Goal: Task Accomplishment & Management: Manage account settings

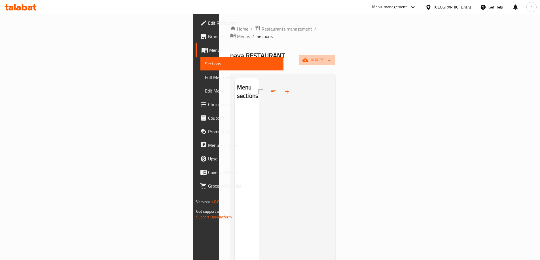
click at [331, 57] on span "import" at bounding box center [316, 60] width 27 height 7
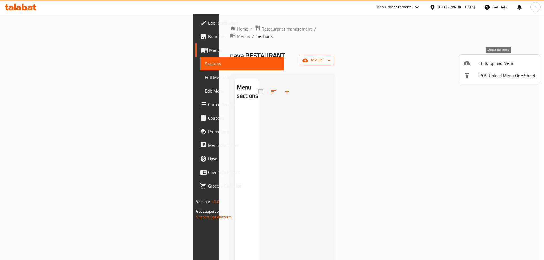
click at [500, 63] on span "Bulk Upload Menu" at bounding box center [507, 63] width 56 height 7
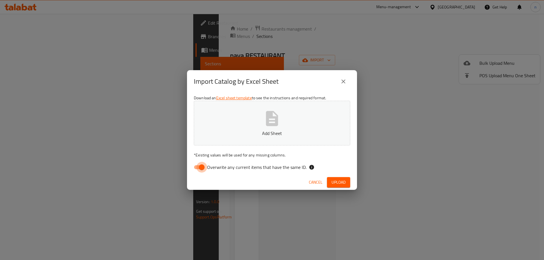
click at [197, 169] on input "Overwrite any current items that have the same ID." at bounding box center [202, 167] width 32 height 11
checkbox input "false"
click at [260, 112] on button "Add Sheet" at bounding box center [272, 123] width 156 height 45
click at [344, 185] on span "Upload" at bounding box center [338, 182] width 14 height 7
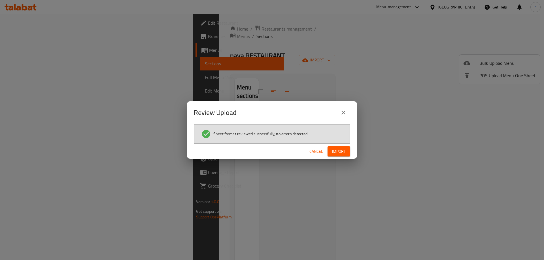
click at [341, 153] on span "Import" at bounding box center [339, 151] width 14 height 7
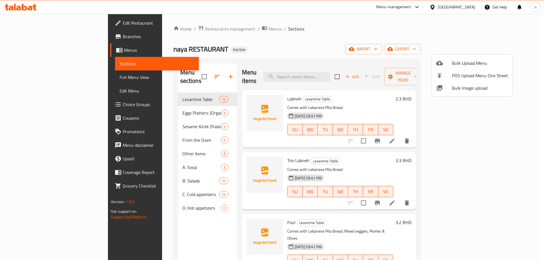
click at [141, 201] on div at bounding box center [272, 130] width 544 height 260
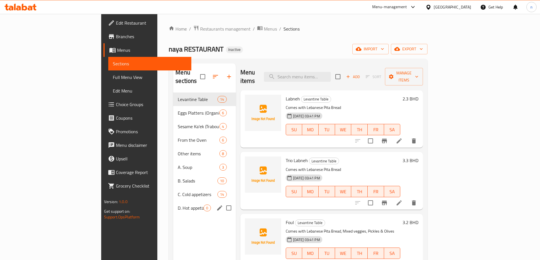
click at [223, 202] on input "Menu sections" at bounding box center [229, 208] width 12 height 12
checkbox input "true"
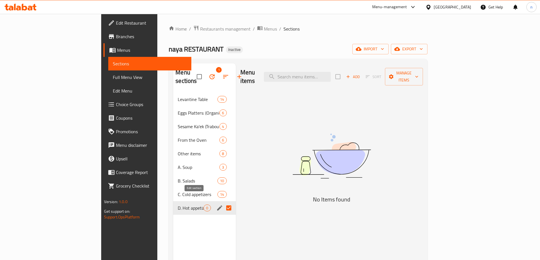
click at [217, 206] on icon "edit" at bounding box center [219, 208] width 5 height 5
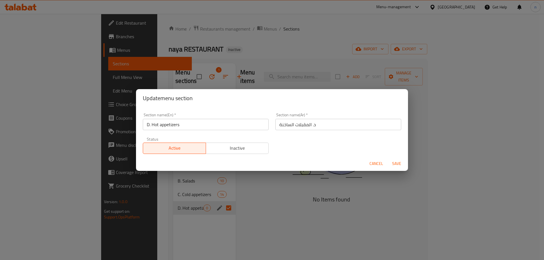
click at [237, 229] on div "Update menu section Section name(En)   * D. Hot appetizers Section name(En) * S…" at bounding box center [272, 130] width 544 height 260
click at [375, 162] on span "Cancel" at bounding box center [376, 163] width 14 height 7
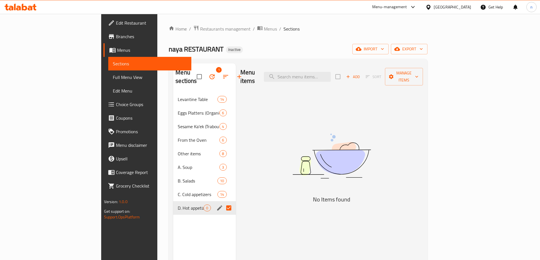
click at [117, 47] on span "Menus" at bounding box center [152, 50] width 70 height 7
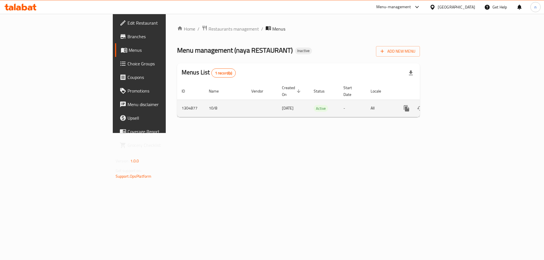
click at [436, 106] on icon "enhanced table" at bounding box center [434, 108] width 4 height 5
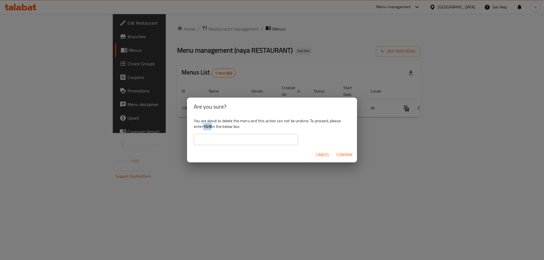
drag, startPoint x: 204, startPoint y: 127, endPoint x: 212, endPoint y: 127, distance: 7.9
click at [212, 127] on b "10/8" at bounding box center [207, 126] width 9 height 7
copy b "10/8"
click at [215, 137] on input "text" at bounding box center [246, 139] width 104 height 11
paste input "10/8"
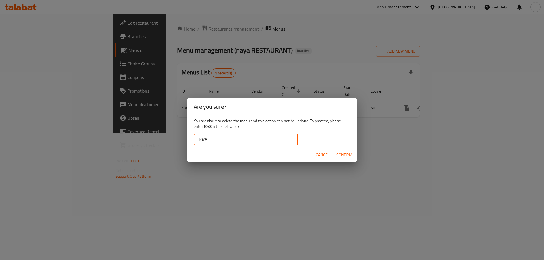
type input "10/8"
click at [348, 154] on span "Confirm" at bounding box center [344, 155] width 16 height 7
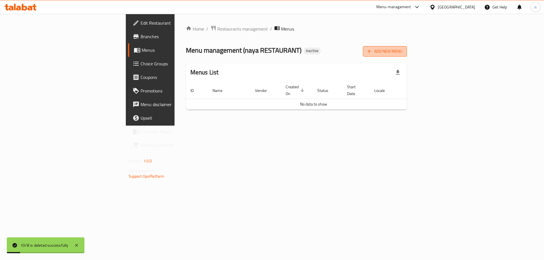
click at [402, 48] on span "Add New Menu" at bounding box center [384, 51] width 35 height 7
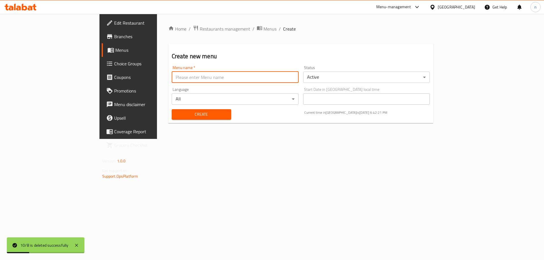
click at [280, 79] on input "text" at bounding box center [235, 77] width 127 height 11
type input "10/8"
click at [176, 114] on span "Create" at bounding box center [201, 114] width 50 height 7
click at [107, 48] on span at bounding box center [111, 50] width 8 height 7
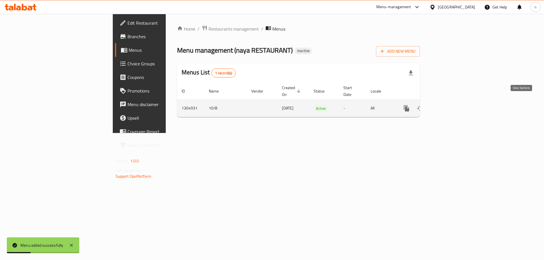
click at [454, 102] on link "enhanced table" at bounding box center [448, 109] width 14 height 14
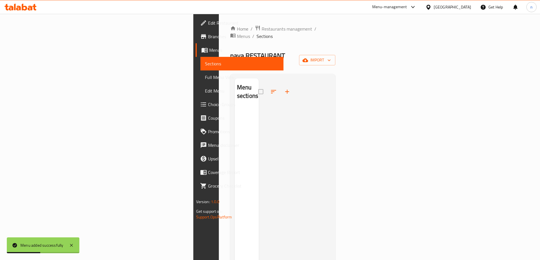
click at [335, 42] on div "Home / Restaurants management / Menus / Sections naya RESTAURANT Inactive impor…" at bounding box center [282, 184] width 105 height 318
click at [331, 57] on span "import" at bounding box center [316, 60] width 27 height 7
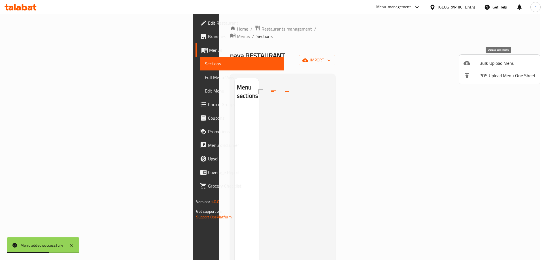
click at [477, 63] on div at bounding box center [471, 63] width 16 height 7
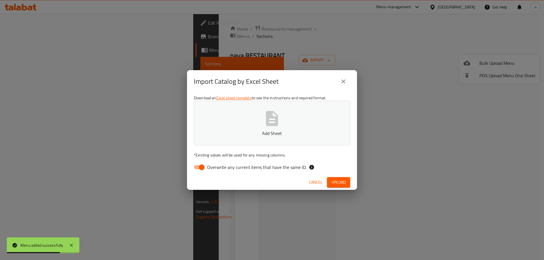
click at [198, 167] on input "Overwrite any current items that have the same ID." at bounding box center [202, 167] width 32 height 11
checkbox input "false"
click at [267, 114] on icon "button" at bounding box center [272, 118] width 12 height 15
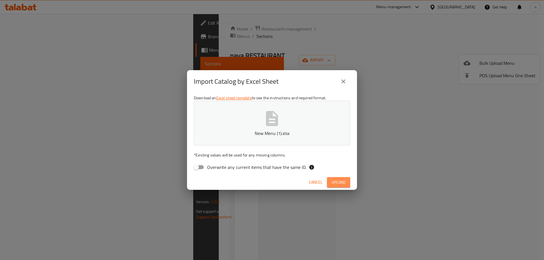
click at [339, 184] on span "Upload" at bounding box center [338, 182] width 14 height 7
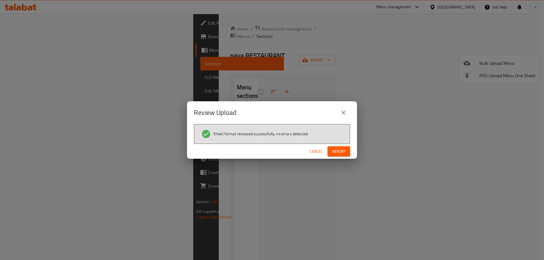
click at [340, 152] on span "Import" at bounding box center [339, 151] width 14 height 7
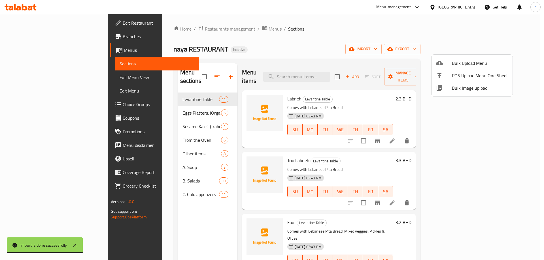
click at [38, 76] on div at bounding box center [272, 130] width 544 height 260
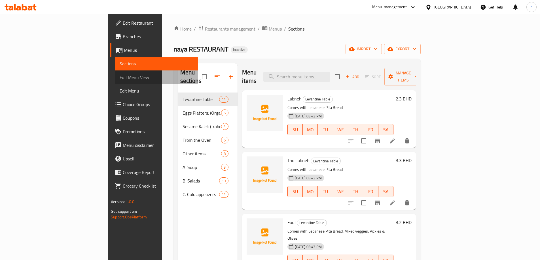
click at [120, 76] on span "Full Menu View" at bounding box center [157, 77] width 74 height 7
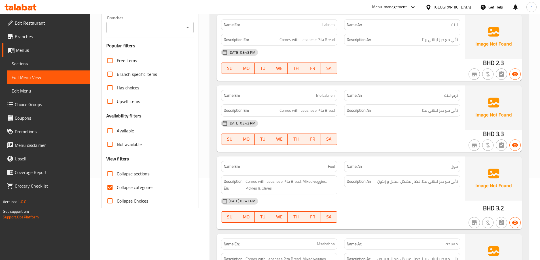
scroll to position [85, 0]
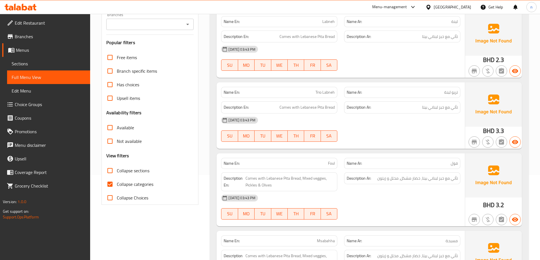
click at [108, 183] on input "Collapse categories" at bounding box center [110, 185] width 14 height 14
checkbox input "false"
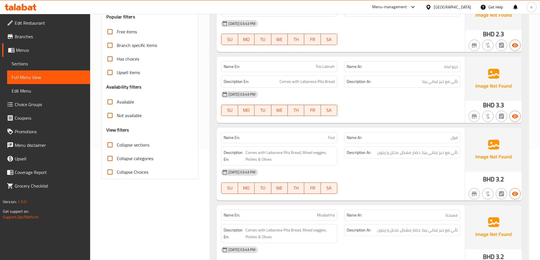
scroll to position [113, 0]
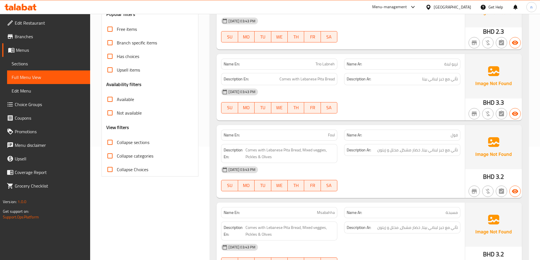
click at [448, 61] on span "تريو لبنة" at bounding box center [451, 64] width 14 height 6
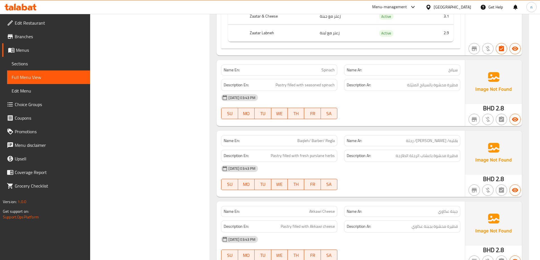
scroll to position [2295, 0]
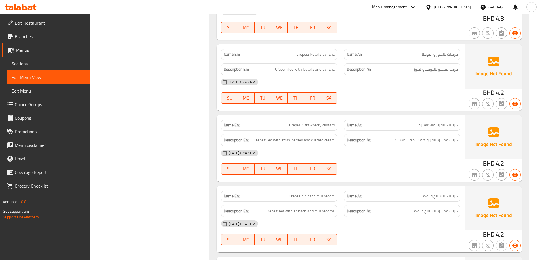
scroll to position [2890, 0]
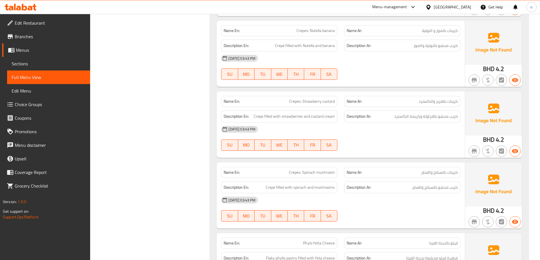
copy span "Crepes: Nutella banana"
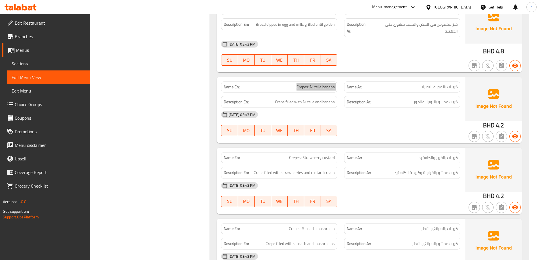
scroll to position [2833, 0]
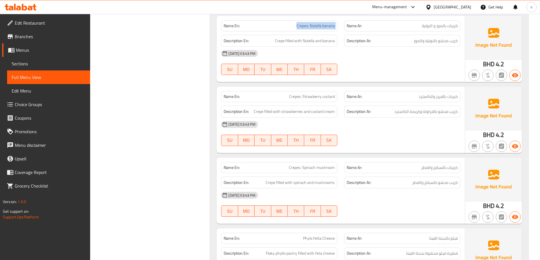
scroll to position [2890, 0]
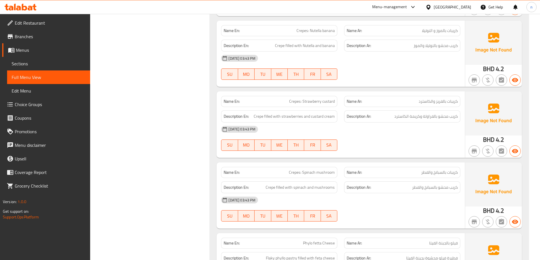
copy span "Crepes: Spinach mushroom"
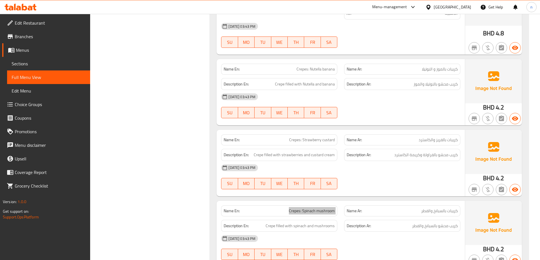
scroll to position [2861, 0]
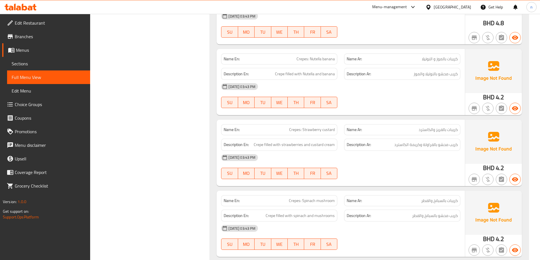
copy span "Crepes: Nutella banana"
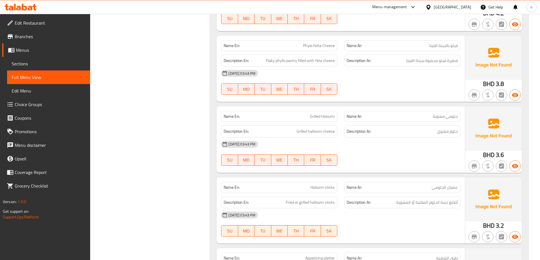
scroll to position [3088, 0]
copy span "Grilled Haloumi"
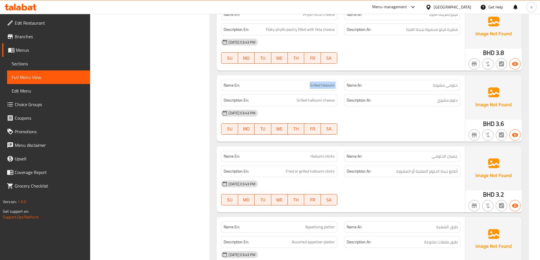
scroll to position [3116, 0]
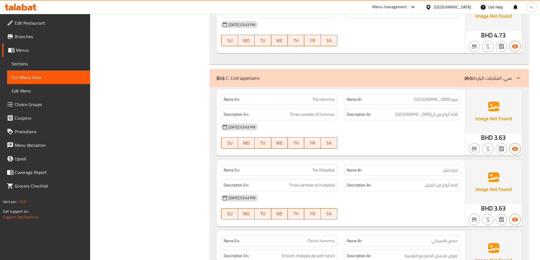
scroll to position [4363, 0]
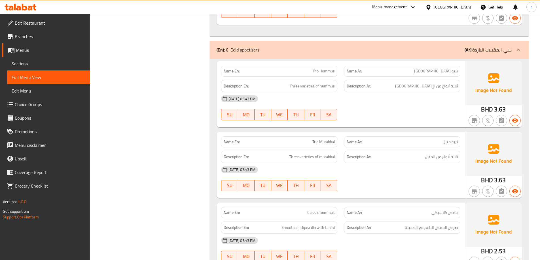
copy span "Trio Hommus"
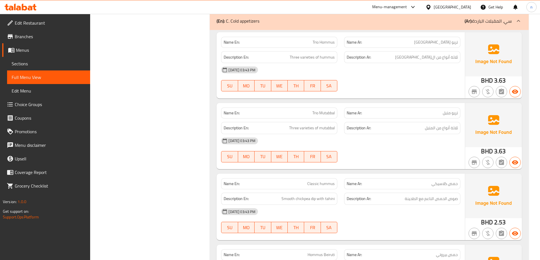
scroll to position [4391, 0]
copy span "تريو [GEOGRAPHIC_DATA]"
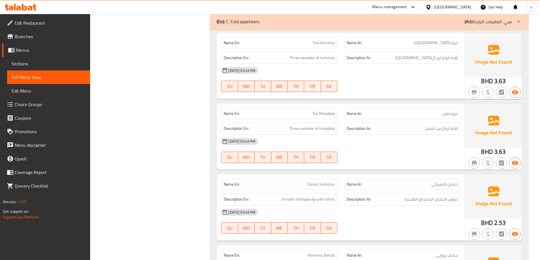
copy span "تريو متبل"
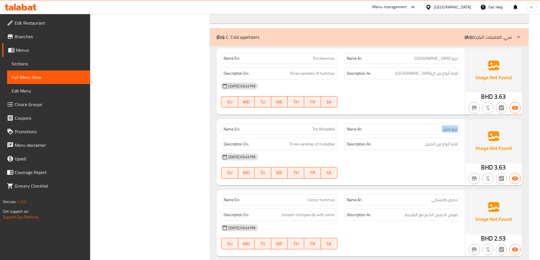
scroll to position [4347, 0]
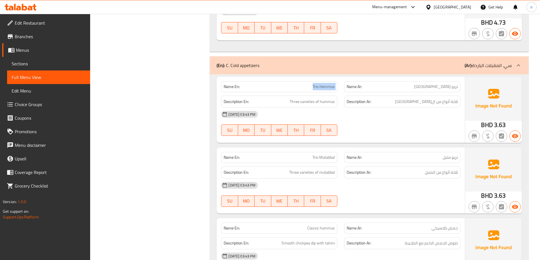
copy span "Trio Hommus"
click at [442, 98] on span "ثلاثة أنواع من ال[GEOGRAPHIC_DATA]" at bounding box center [426, 101] width 63 height 7
click at [435, 99] on span "ثلاثة أنواع من ال[GEOGRAPHIC_DATA]" at bounding box center [426, 101] width 63 height 7
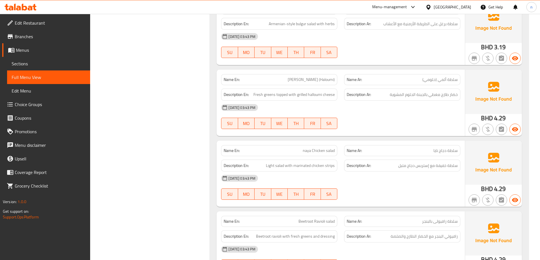
scroll to position [4035, 0]
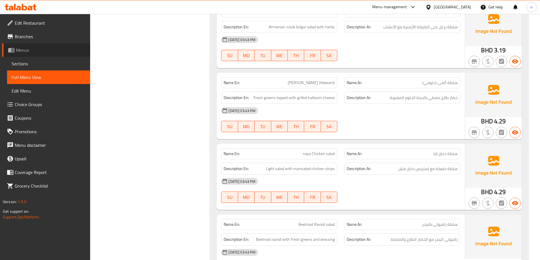
click at [33, 49] on span "Menus" at bounding box center [51, 50] width 70 height 7
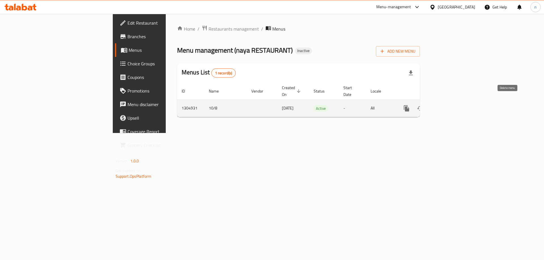
click at [436, 106] on icon "enhanced table" at bounding box center [434, 108] width 4 height 5
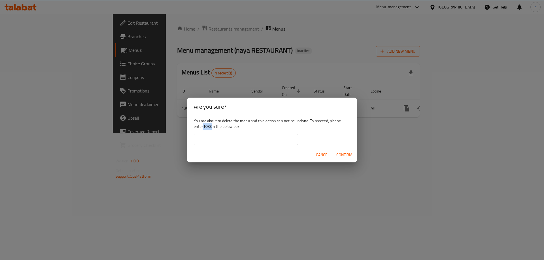
drag, startPoint x: 205, startPoint y: 125, endPoint x: 212, endPoint y: 125, distance: 7.1
click at [212, 125] on b "10/8" at bounding box center [207, 126] width 9 height 7
copy b "10/8"
click at [220, 138] on input "text" at bounding box center [246, 139] width 104 height 11
paste input "10/8"
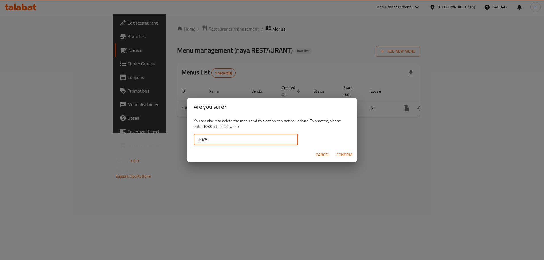
type input "10/8"
click at [344, 156] on span "Confirm" at bounding box center [344, 155] width 16 height 7
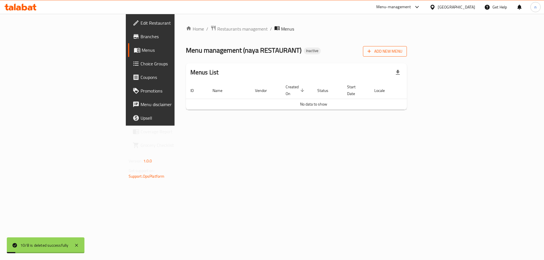
click at [402, 53] on span "Add New Menu" at bounding box center [384, 51] width 35 height 7
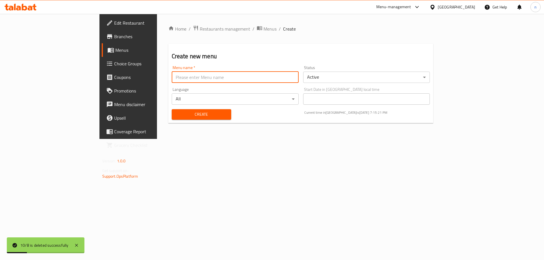
click at [240, 79] on input "text" at bounding box center [235, 77] width 127 height 11
type input "10/8"
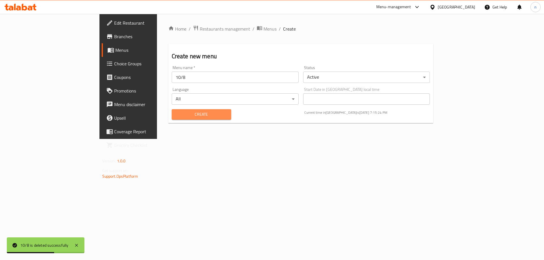
click at [172, 119] on button "Create" at bounding box center [201, 114] width 59 height 10
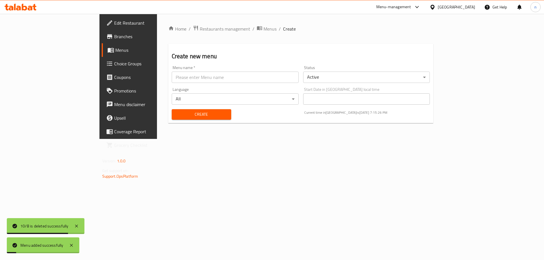
click at [115, 48] on span "Menus" at bounding box center [150, 50] width 71 height 7
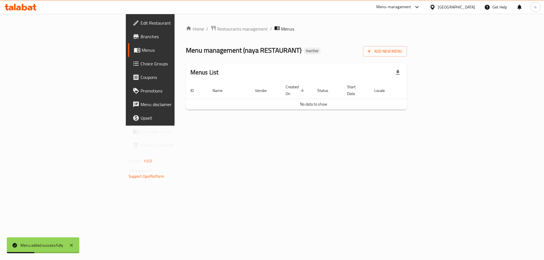
click at [141, 62] on span "Choice Groups" at bounding box center [177, 63] width 72 height 7
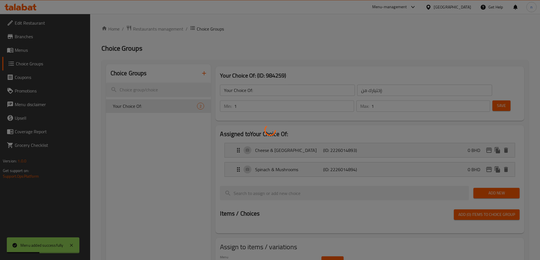
click at [25, 52] on div at bounding box center [270, 130] width 540 height 260
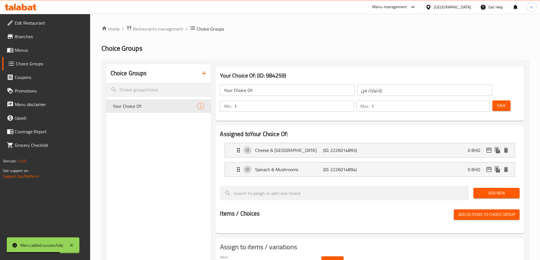
click at [23, 50] on span "Menus" at bounding box center [50, 50] width 71 height 7
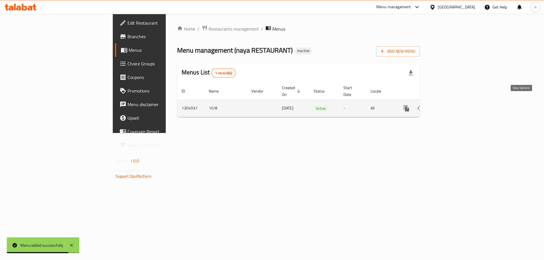
click at [451, 105] on icon "enhanced table" at bounding box center [447, 108] width 7 height 7
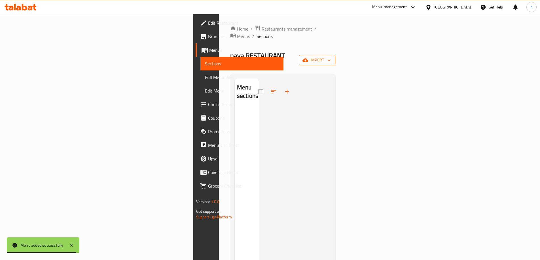
click at [335, 55] on button "import" at bounding box center [317, 60] width 36 height 10
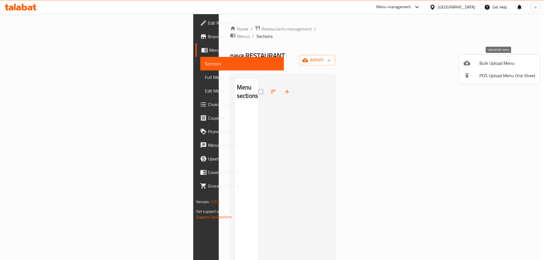
click at [501, 61] on span "Bulk Upload Menu" at bounding box center [507, 63] width 56 height 7
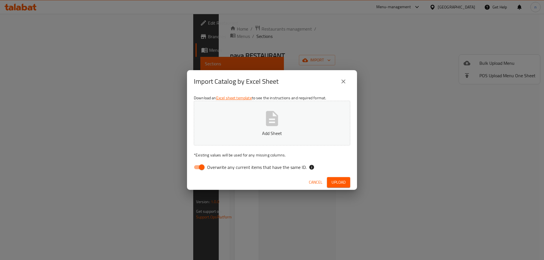
click at [200, 165] on input "Overwrite any current items that have the same ID." at bounding box center [202, 167] width 32 height 11
checkbox input "false"
click at [242, 123] on button "Add Sheet" at bounding box center [272, 123] width 156 height 45
click at [342, 184] on span "Upload" at bounding box center [338, 182] width 14 height 7
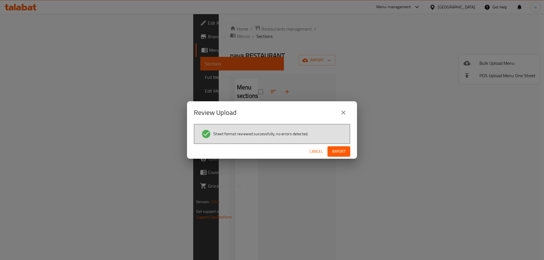
click at [340, 152] on span "Import" at bounding box center [339, 151] width 14 height 7
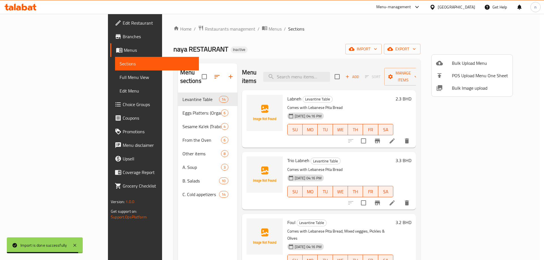
click at [27, 78] on div at bounding box center [272, 130] width 544 height 260
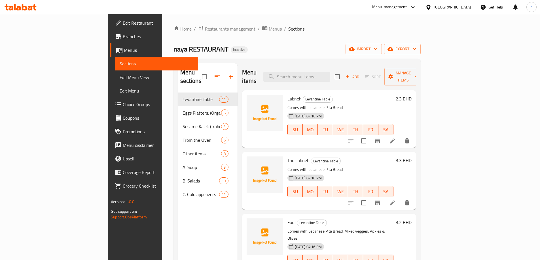
click at [120, 78] on span "Full Menu View" at bounding box center [157, 77] width 74 height 7
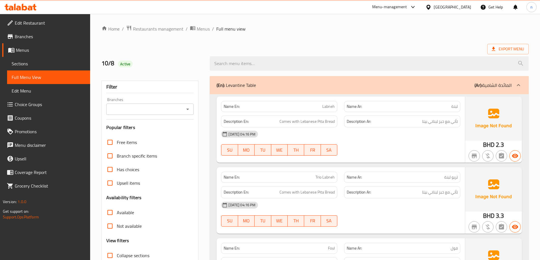
scroll to position [85, 0]
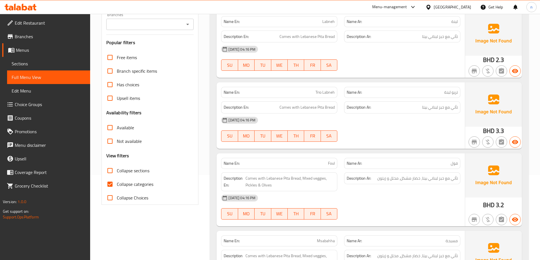
click at [108, 184] on input "Collapse categories" at bounding box center [110, 185] width 14 height 14
checkbox input "false"
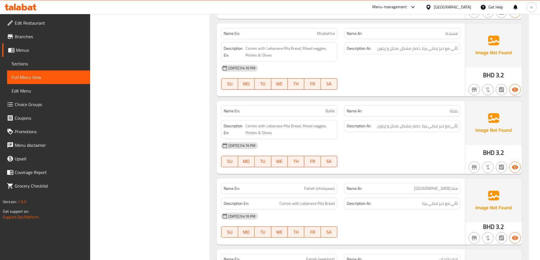
scroll to position [283, 0]
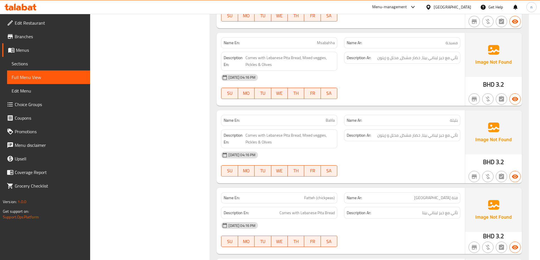
click at [331, 44] on span "Msabahha" at bounding box center [326, 43] width 18 height 6
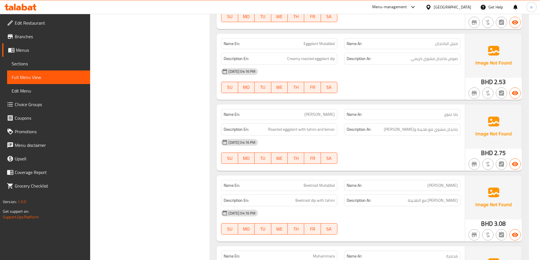
scroll to position [4964, 0]
